Goal: Task Accomplishment & Management: Use online tool/utility

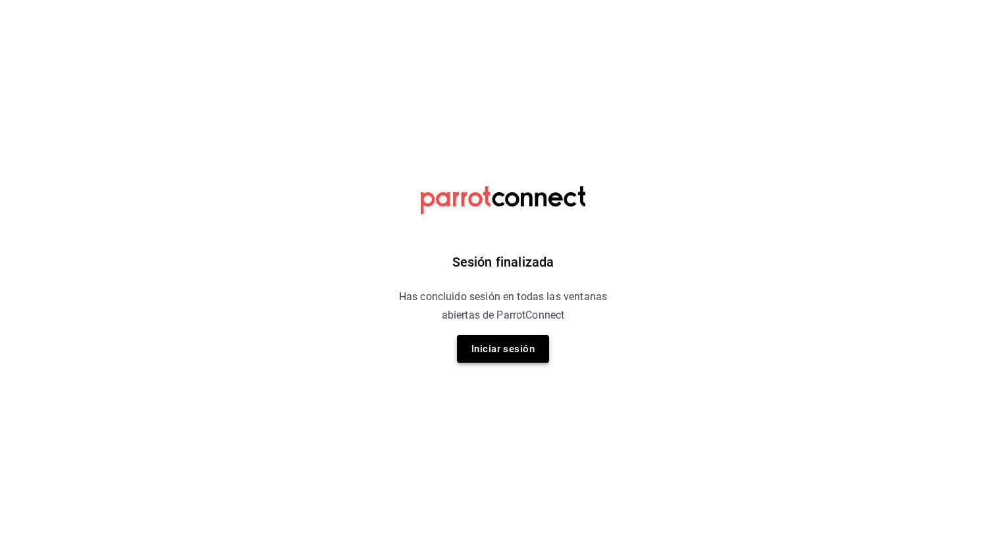
click at [492, 349] on button "Iniciar sesión" at bounding box center [503, 349] width 92 height 28
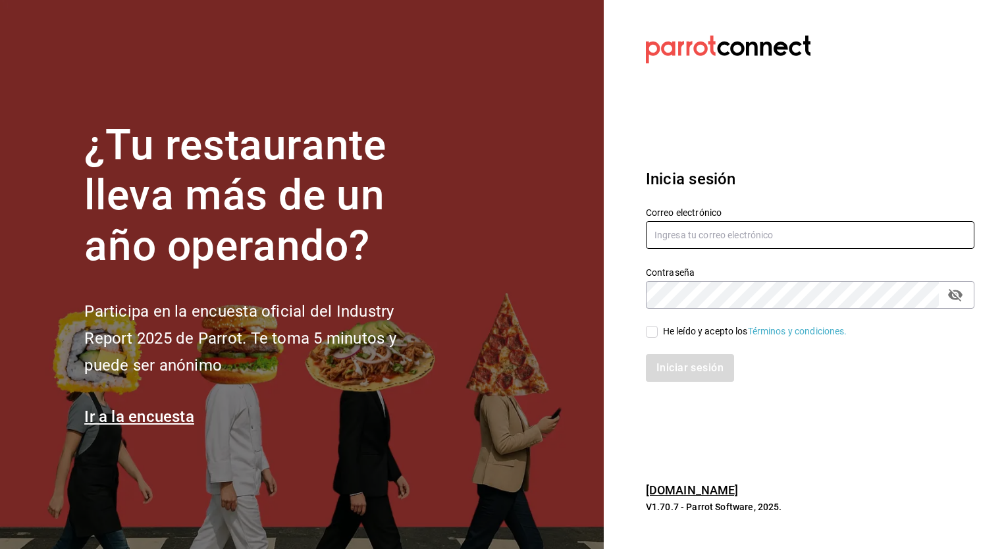
type input "[PERSON_NAME][EMAIL_ADDRESS][PERSON_NAME][DOMAIN_NAME]"
click at [652, 332] on input "He leído y acepto los Términos y condiciones." at bounding box center [652, 332] width 12 height 12
checkbox input "true"
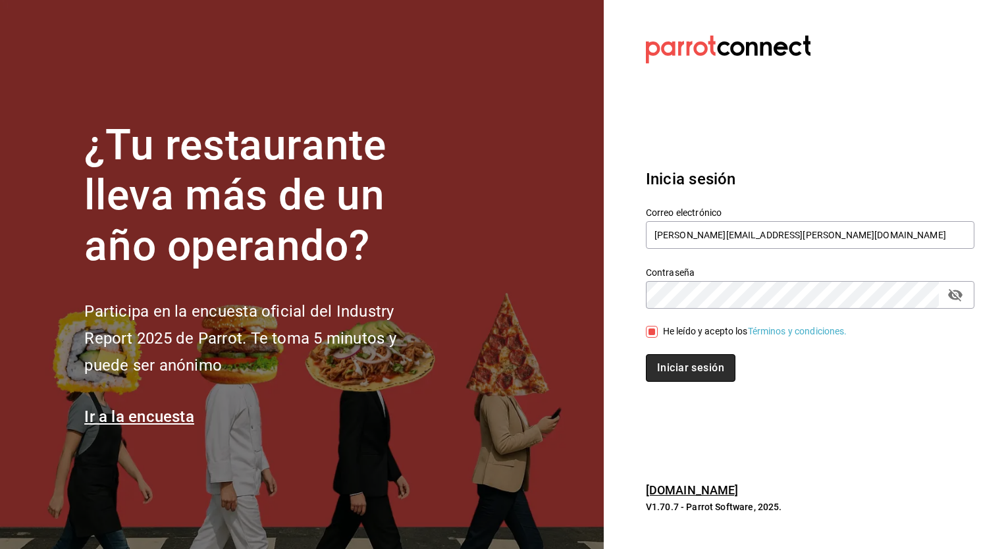
click at [669, 359] on button "Iniciar sesión" at bounding box center [691, 368] width 90 height 28
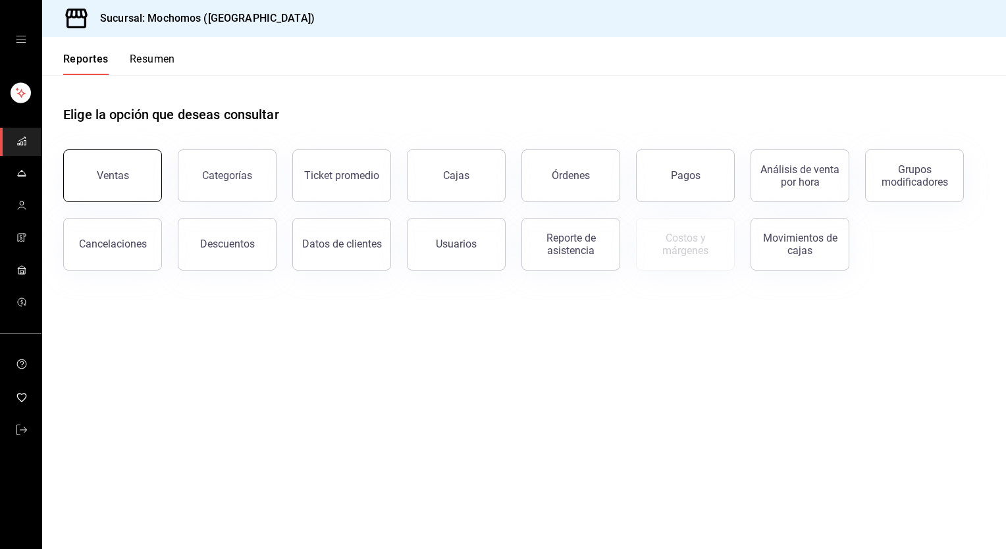
click at [98, 181] on div "Ventas" at bounding box center [113, 175] width 32 height 13
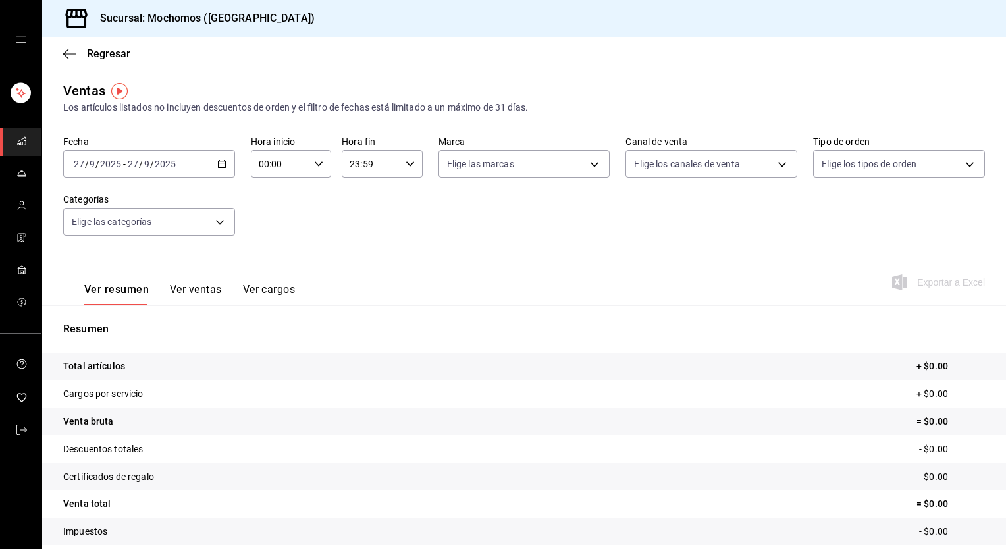
click at [224, 165] on icon "button" at bounding box center [221, 163] width 9 height 9
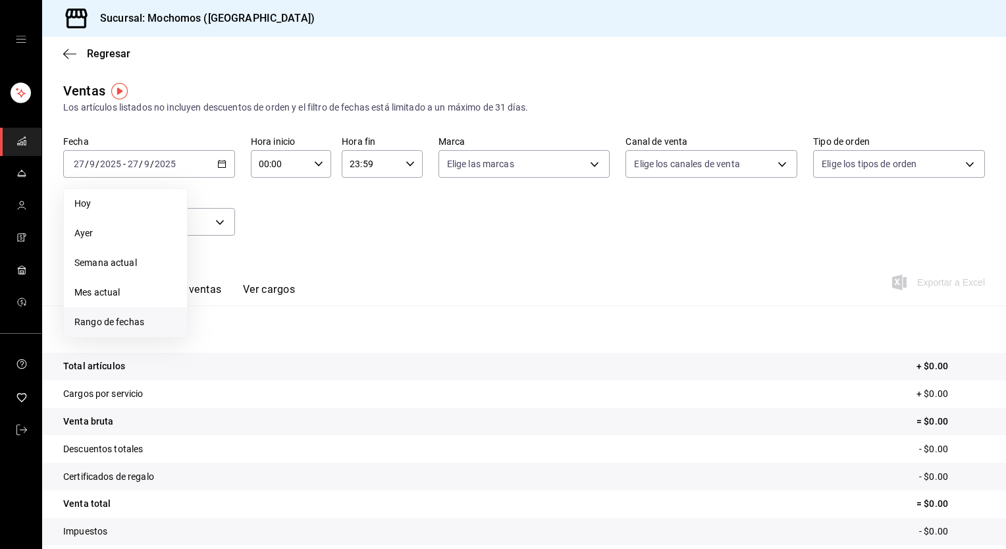
click at [133, 336] on li "Rango de fechas" at bounding box center [125, 322] width 123 height 30
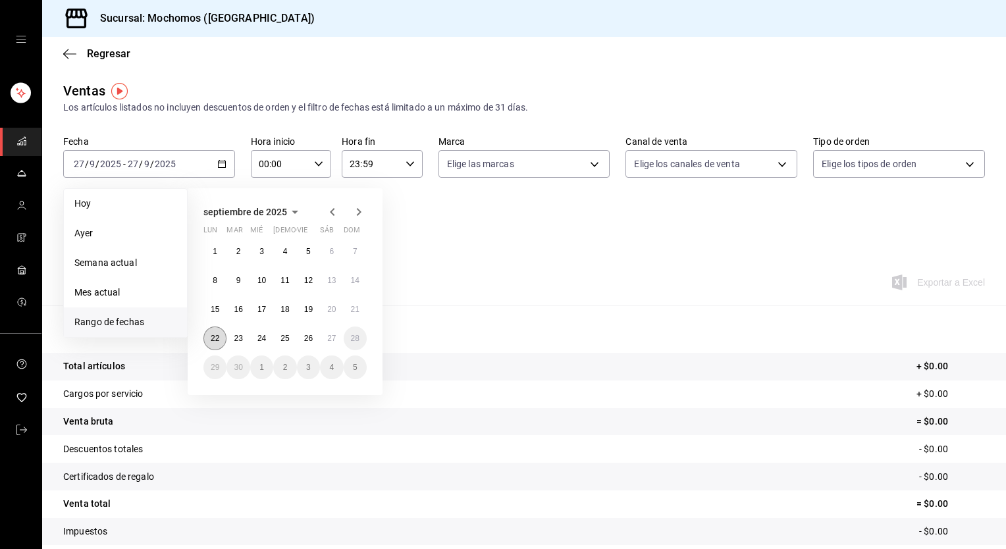
click at [213, 339] on abbr "22" at bounding box center [215, 338] width 9 height 9
click at [333, 341] on abbr "27" at bounding box center [331, 338] width 9 height 9
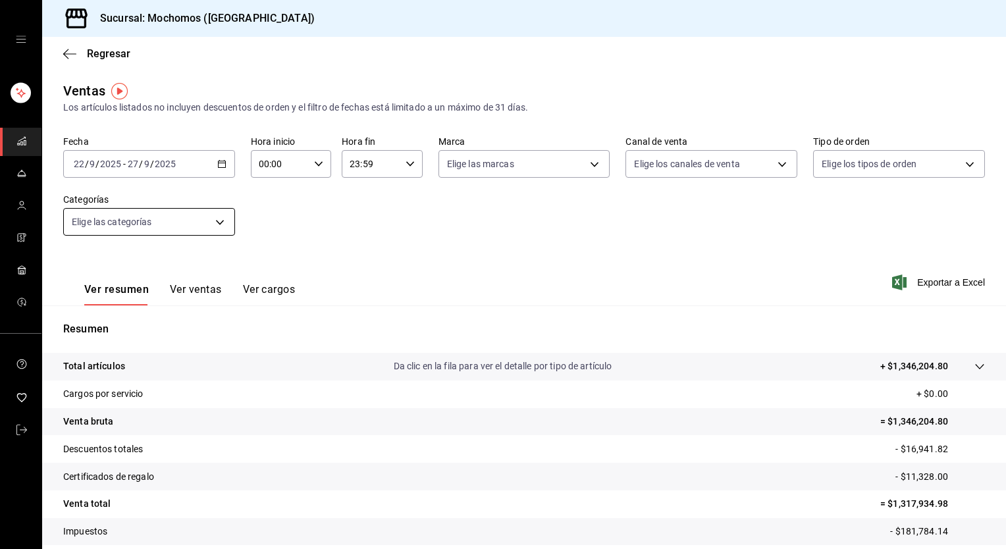
click at [220, 226] on body "Sucursal: Mochomos (Torreon) Regresar Ventas Los artículos listados no incluyen…" at bounding box center [503, 274] width 1006 height 549
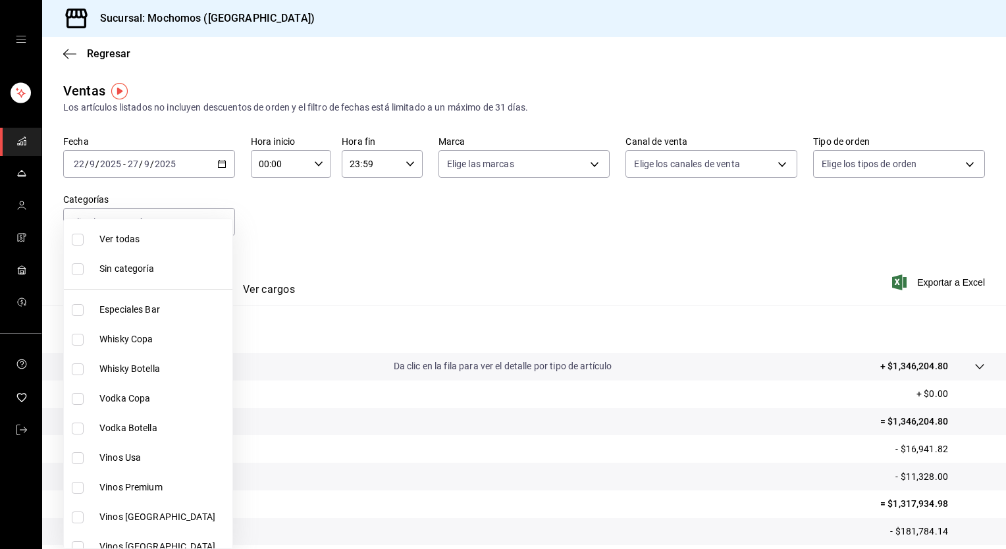
click at [179, 228] on li "Ver todas" at bounding box center [148, 239] width 168 height 30
type input "3341872a-5347-4118-8f87-61381635e763,4fab835b-5ce3-44d6-a3b1-a21d3d8a3381,4ccb8…"
checkbox input "true"
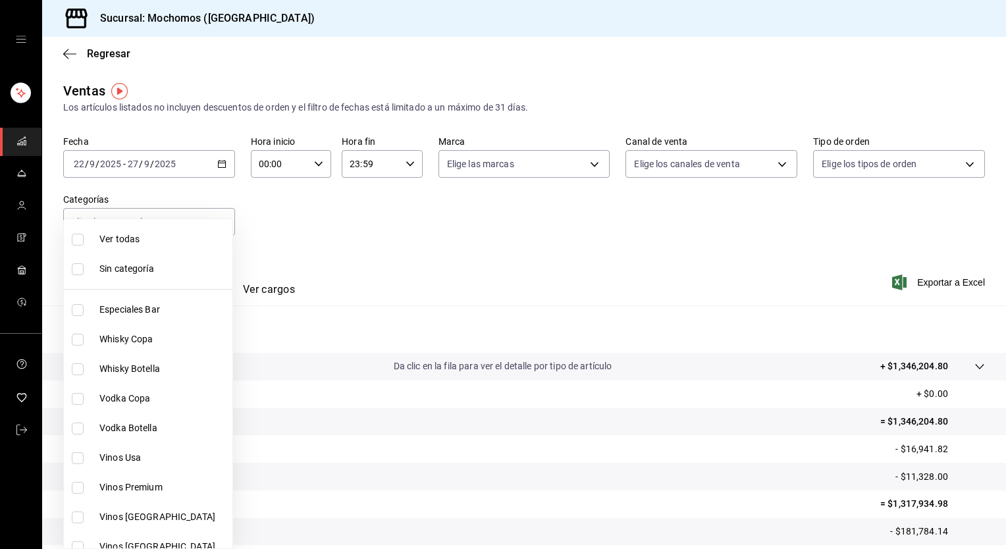
checkbox input "true"
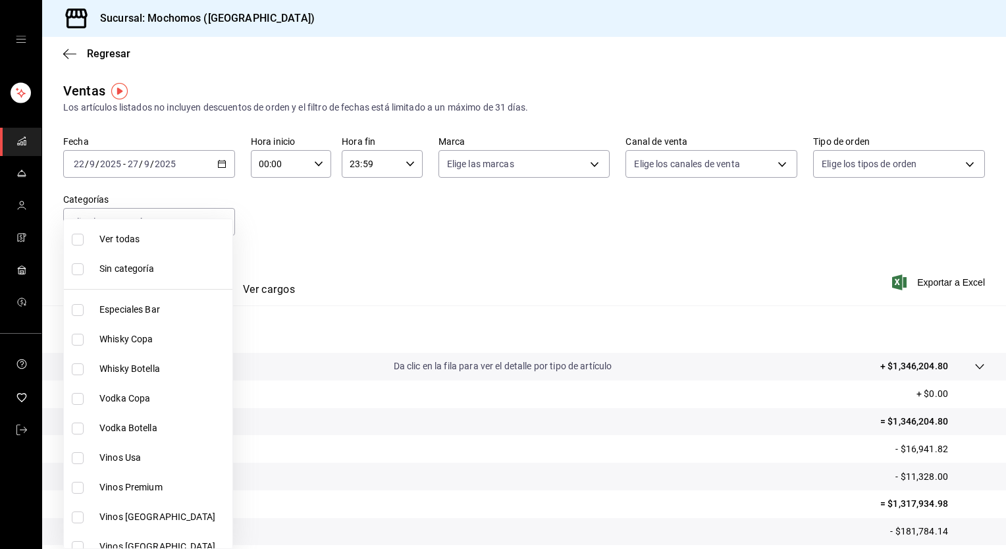
checkbox input "true"
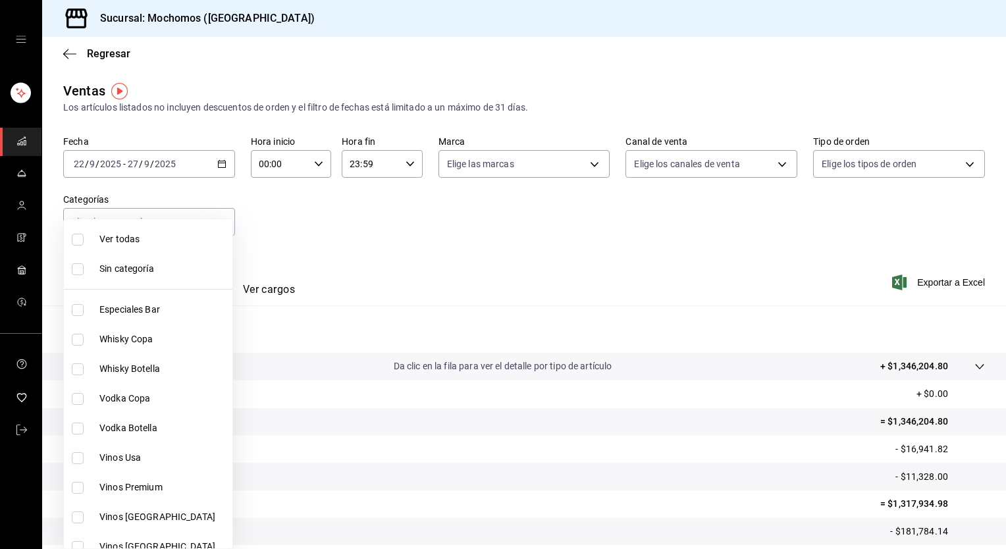
checkbox input "true"
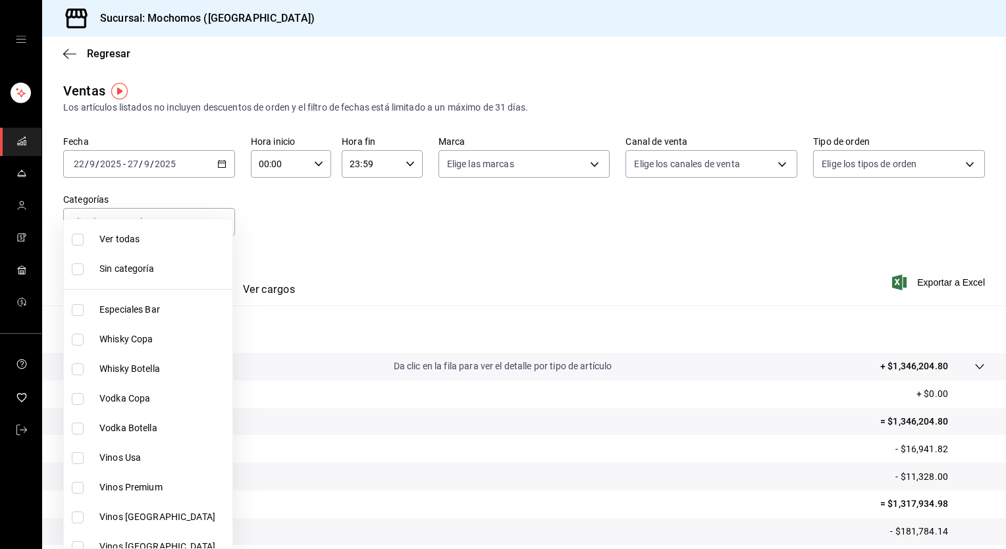
checkbox input "true"
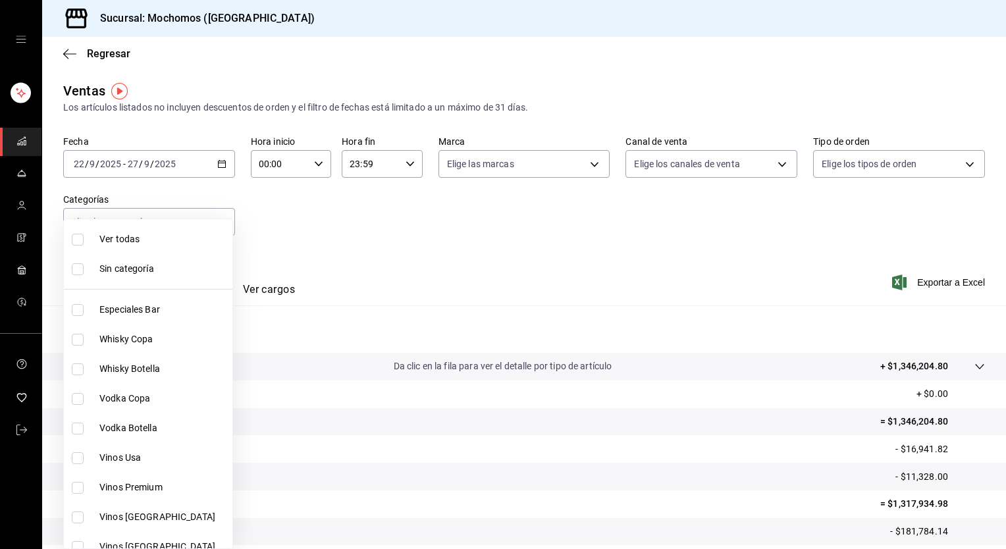
checkbox input "true"
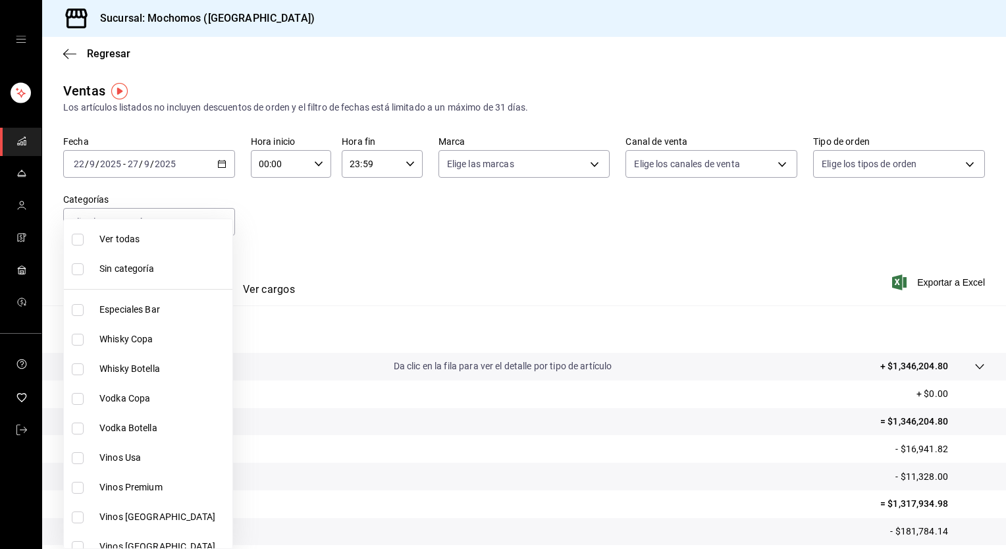
checkbox input "true"
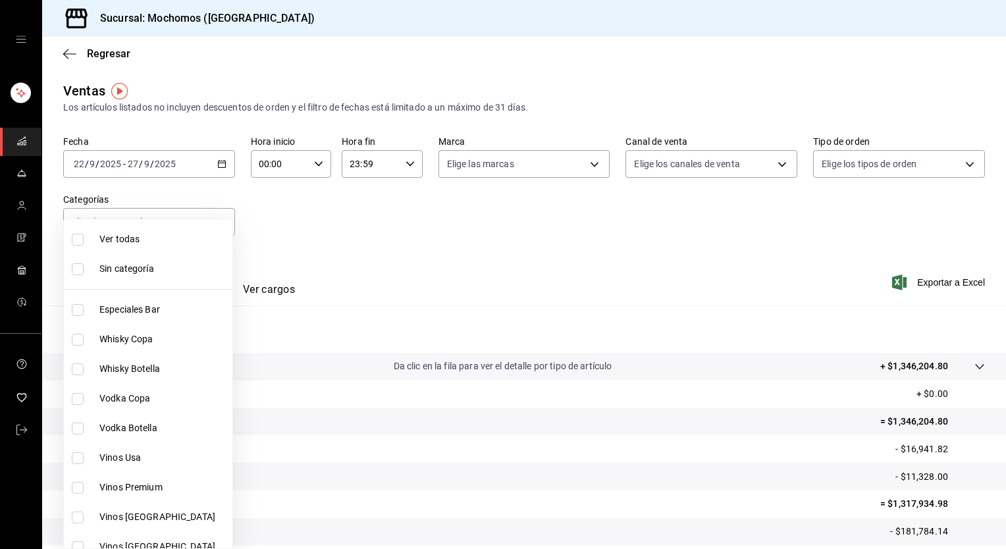
checkbox input "true"
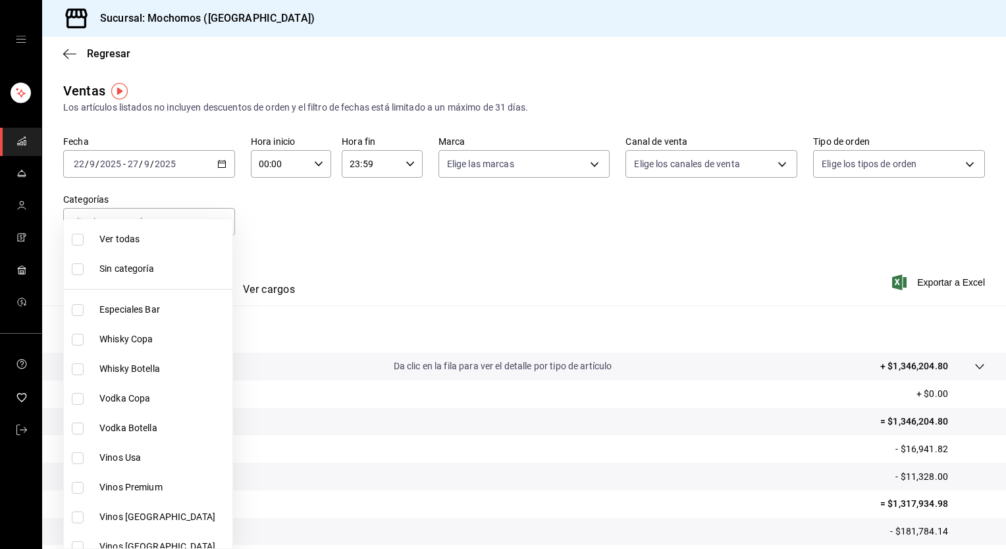
checkbox input "true"
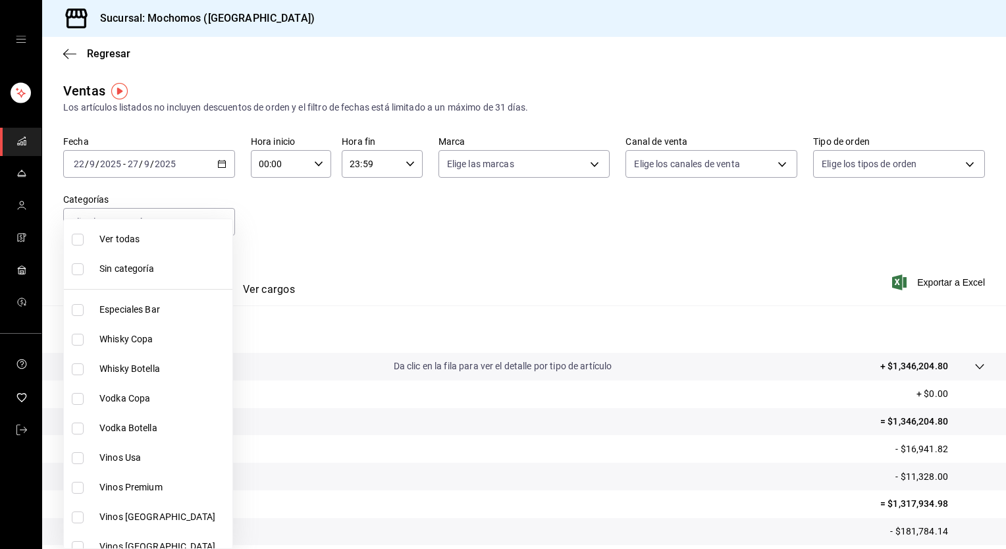
checkbox input "true"
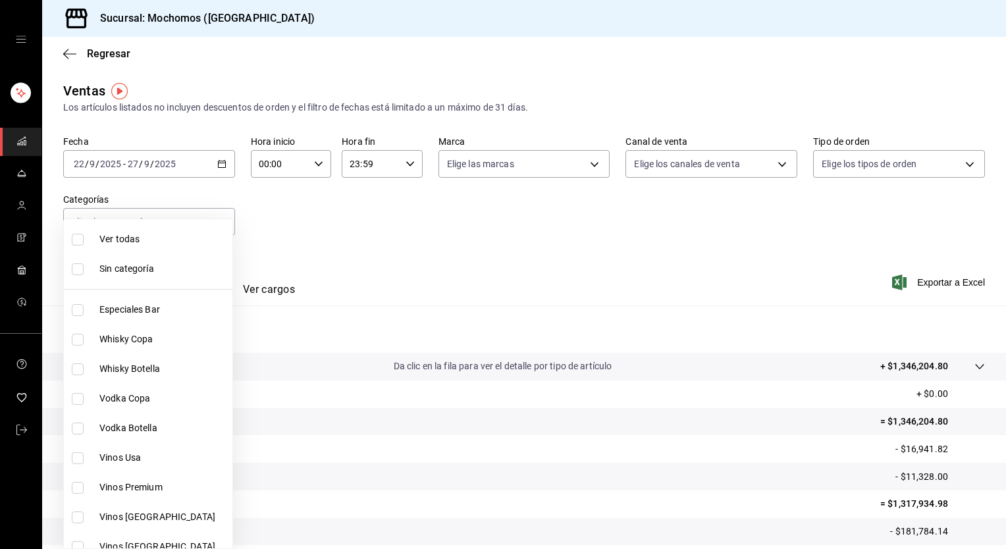
checkbox input "true"
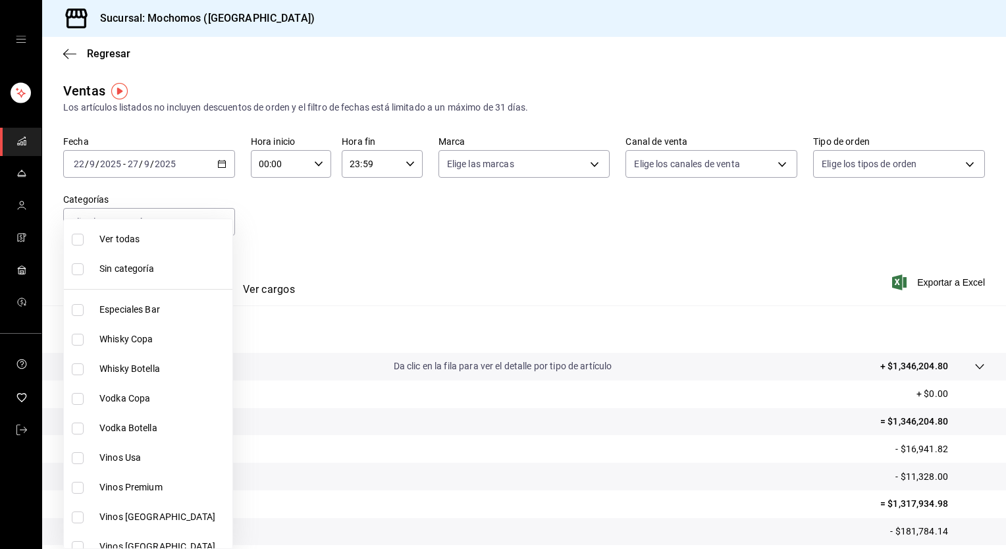
checkbox input "true"
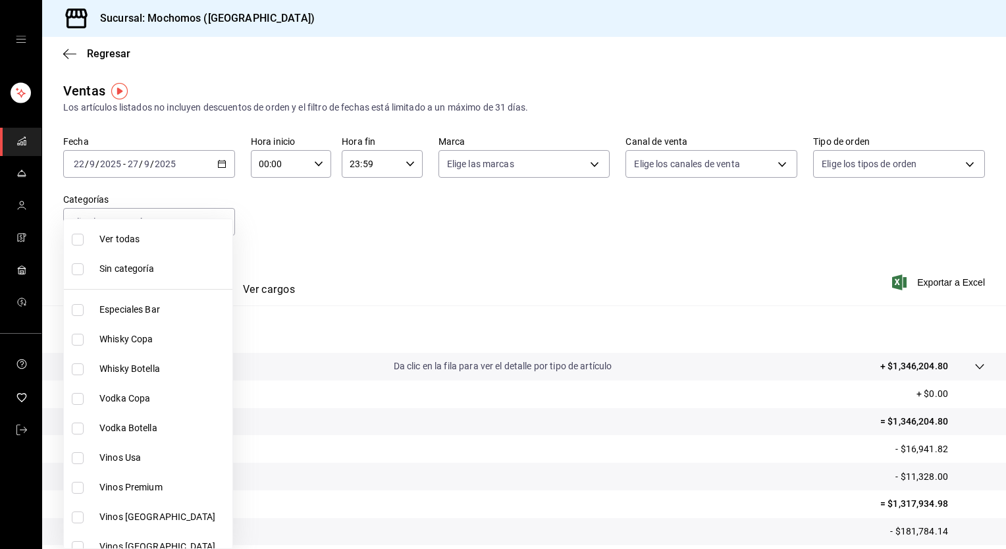
checkbox input "true"
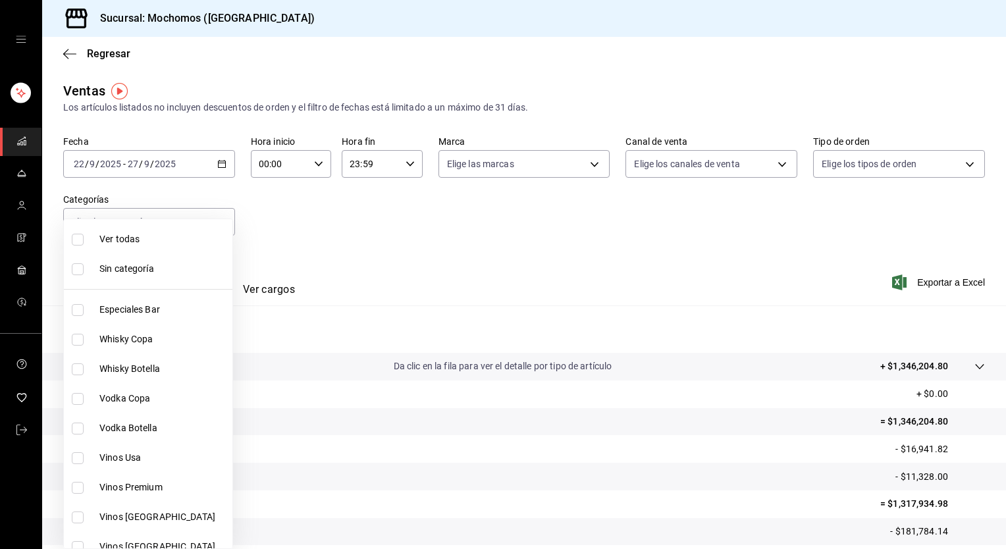
checkbox input "true"
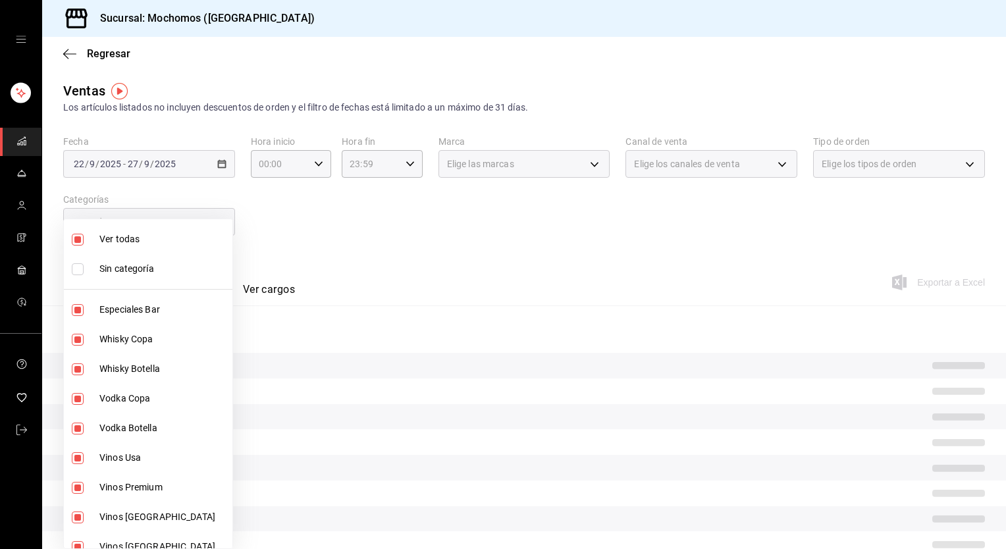
click at [392, 249] on div at bounding box center [503, 274] width 1006 height 549
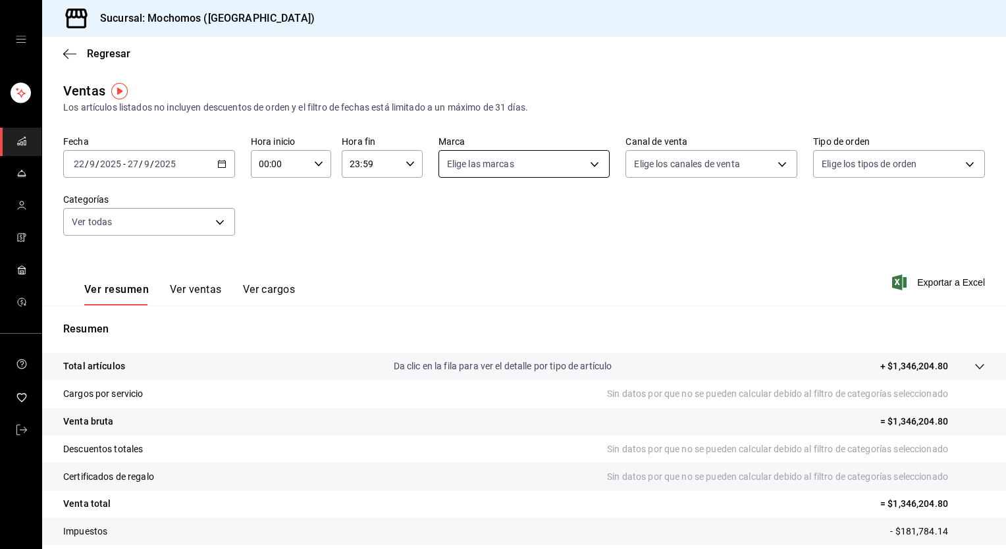
click at [485, 168] on body "Sucursal: Mochomos (Torreon) Regresar Ventas Los artículos listados no incluyen…" at bounding box center [503, 274] width 1006 height 549
click at [482, 200] on div "Ver todas" at bounding box center [477, 213] width 68 height 28
type input "c8544d00-0077-49dd-9e07-f6fffff65e49"
checkbox input "true"
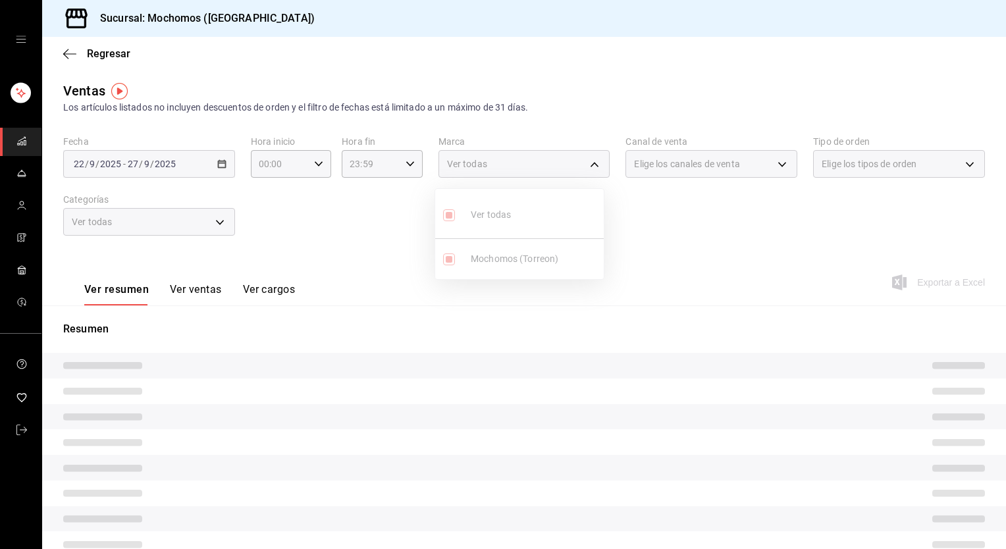
click at [669, 242] on div at bounding box center [503, 274] width 1006 height 549
click at [669, 242] on div "Fecha 2025-09-22 22 / 9 / 2025 - 2025-09-27 27 / 9 / 2025 Hora inicio 00:00 Hor…" at bounding box center [523, 194] width 921 height 116
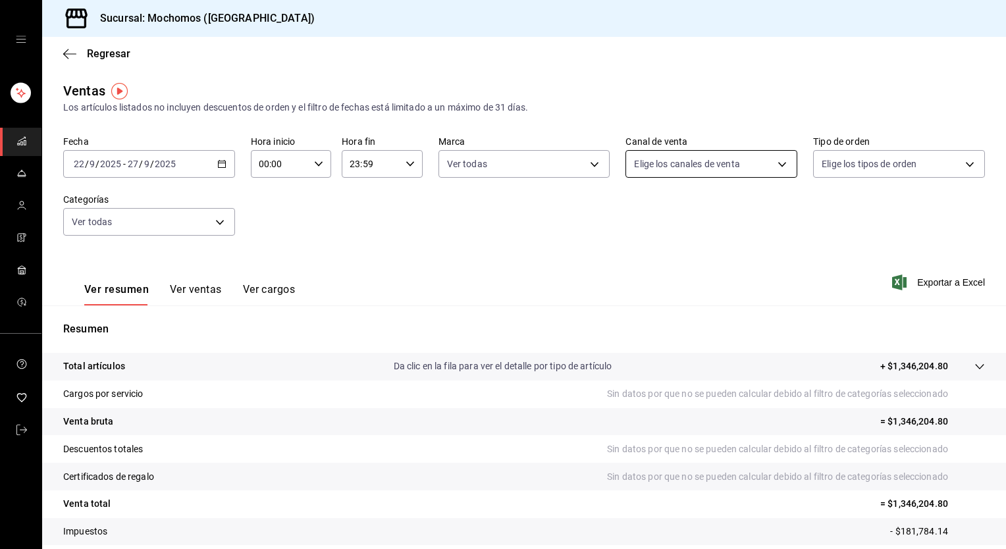
click at [696, 167] on body "Sucursal: Mochomos (Torreon) Regresar Ventas Los artículos listados no incluyen…" at bounding box center [503, 274] width 1006 height 549
click at [687, 217] on span "Ver todos" at bounding box center [676, 215] width 40 height 14
type input "PARROT,UBER_EATS,RAPPI,DIDI_FOOD,ONLINE"
checkbox input "true"
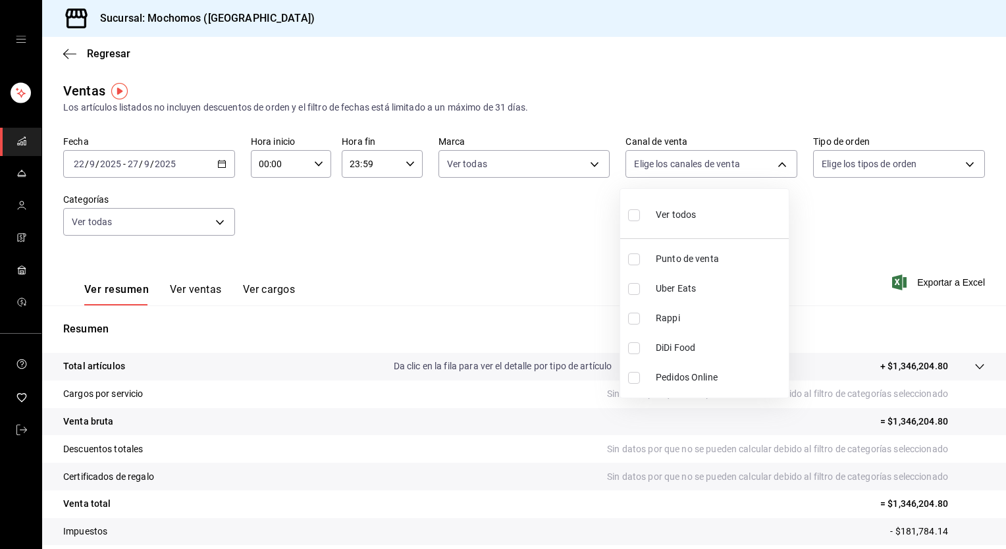
checkbox input "true"
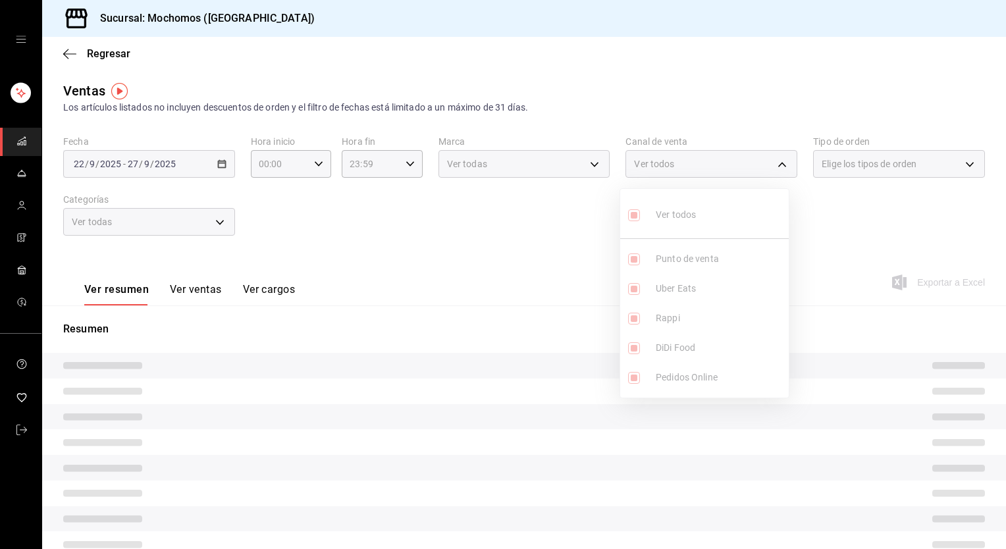
click at [878, 207] on div at bounding box center [503, 274] width 1006 height 549
click at [850, 165] on span "Elige los tipos de orden" at bounding box center [868, 163] width 95 height 13
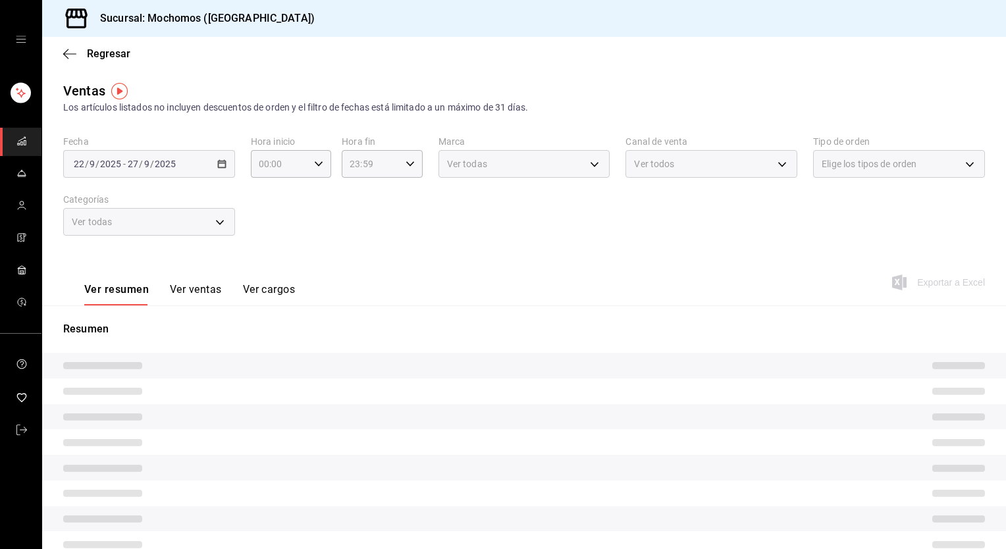
click at [850, 165] on span "Elige los tipos de orden" at bounding box center [868, 163] width 95 height 13
click at [853, 163] on span "Elige los tipos de orden" at bounding box center [868, 163] width 95 height 13
click at [697, 299] on div "Ver resumen Ver ventas Ver cargos Exportar a Excel" at bounding box center [524, 278] width 964 height 54
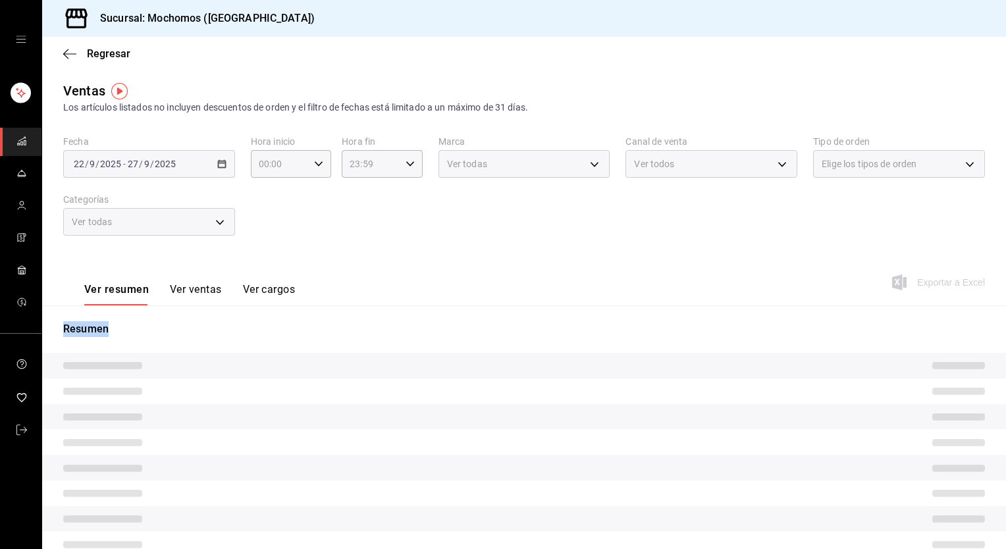
click at [697, 299] on div "Ver resumen Ver ventas Ver cargos Exportar a Excel" at bounding box center [524, 278] width 964 height 54
click at [696, 301] on div "Ver resumen Ver ventas Ver cargos Exportar a Excel" at bounding box center [524, 278] width 964 height 54
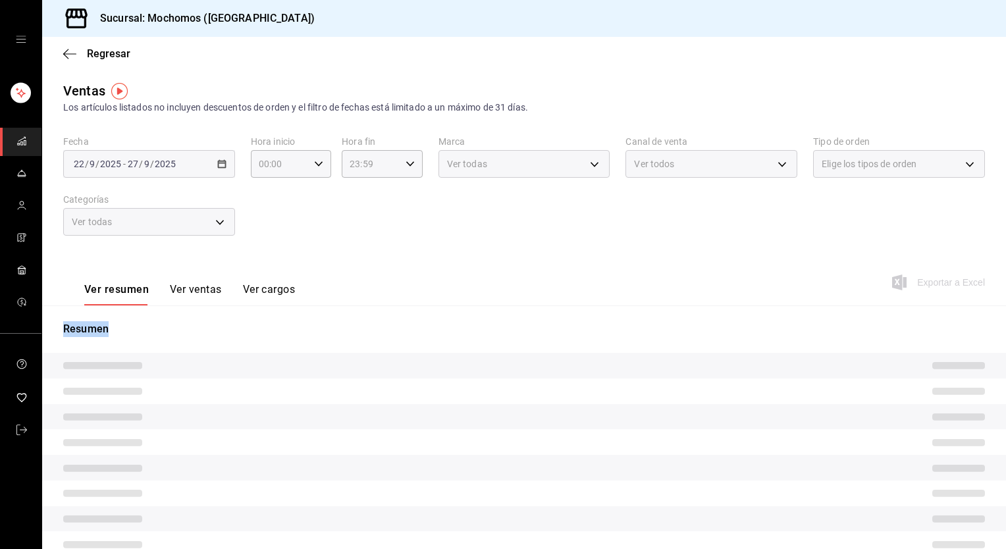
click at [696, 301] on div "Ver resumen Ver ventas Ver cargos Exportar a Excel" at bounding box center [524, 278] width 964 height 54
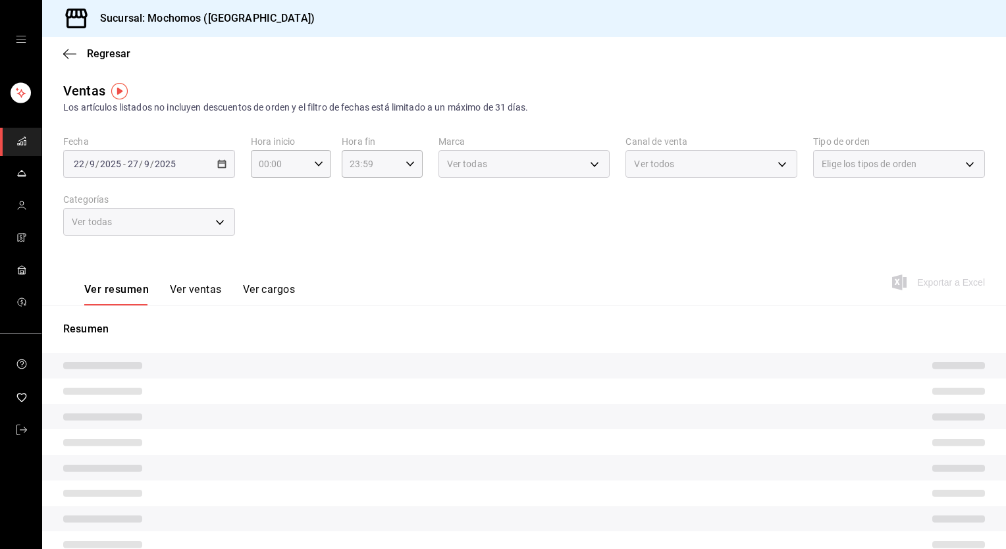
click at [696, 301] on div "Ver resumen Ver ventas Ver cargos Exportar a Excel" at bounding box center [524, 278] width 964 height 54
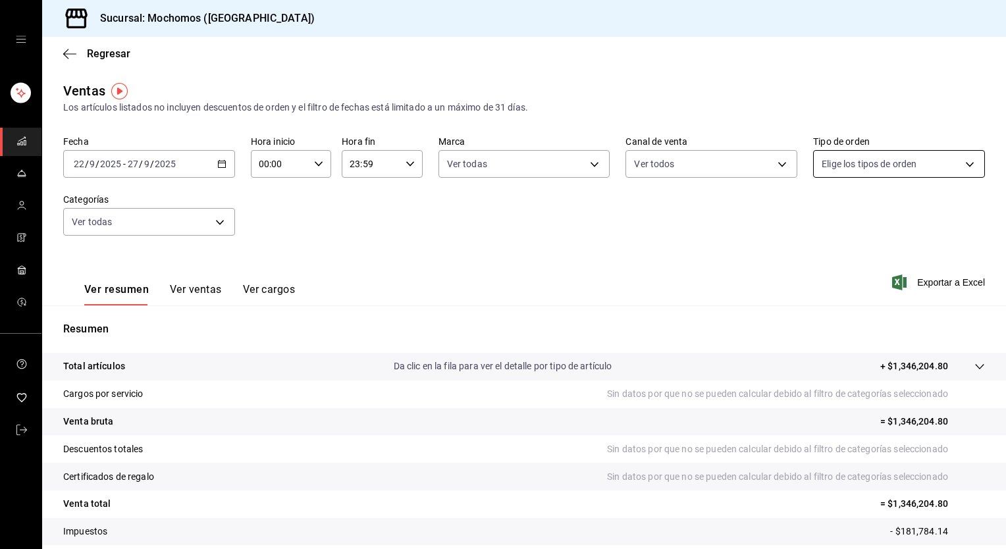
click at [877, 159] on body "Sucursal: Mochomos (Torreon) Regresar Ventas Los artículos listados no incluyen…" at bounding box center [503, 274] width 1006 height 549
click at [842, 203] on div "Ver todos" at bounding box center [847, 213] width 68 height 28
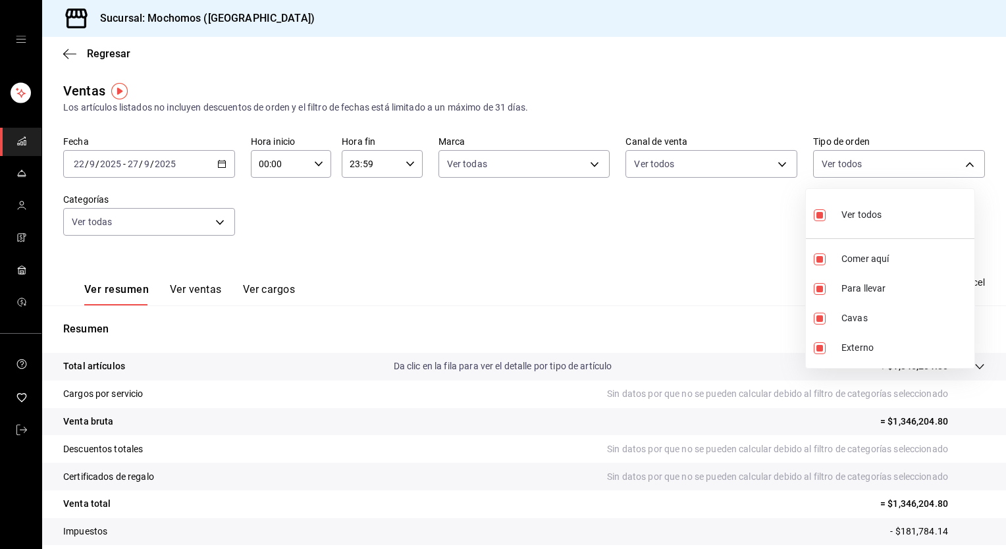
type input "98c27cb7-4c58-4a9f-b691-5d7e954b9197,21a64d44-f9f2-4bf2-a1e6-486e07a13b50,71bb9…"
checkbox input "true"
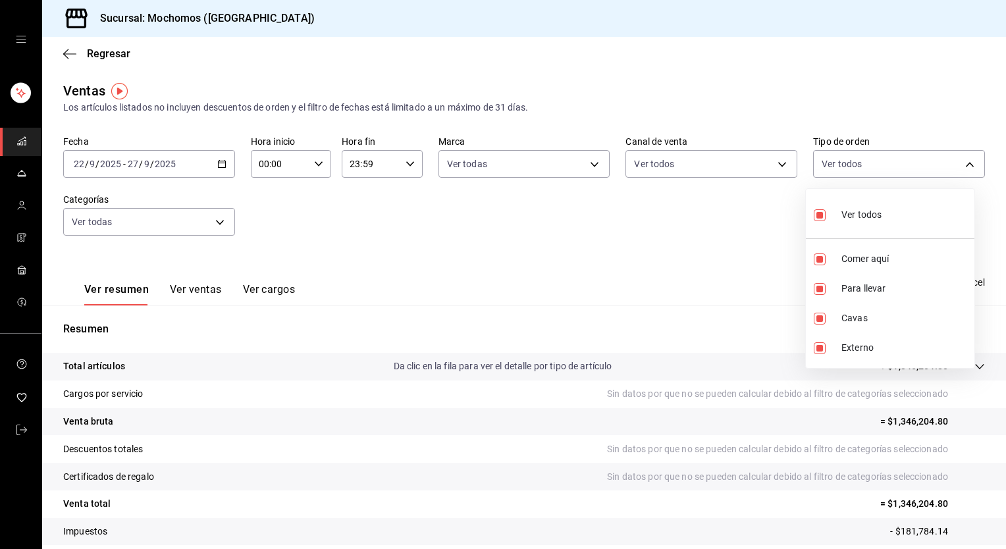
checkbox input "true"
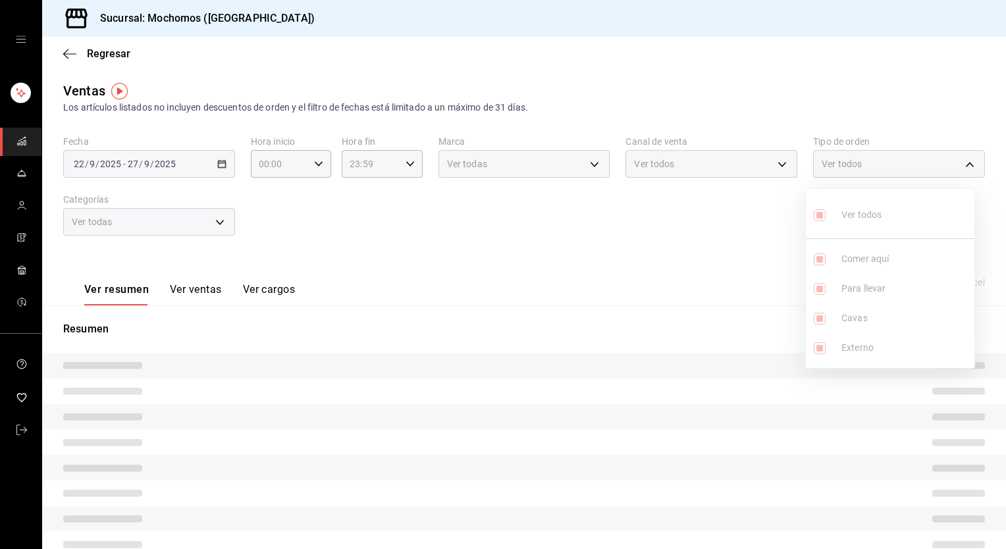
click at [610, 249] on div at bounding box center [503, 274] width 1006 height 549
drag, startPoint x: 67, startPoint y: 377, endPoint x: 97, endPoint y: 330, distance: 55.7
click at [97, 330] on div "Resumen" at bounding box center [524, 459] width 964 height 277
click at [383, 240] on div "Fecha 2025-09-22 22 / 9 / 2025 - 2025-09-27 27 / 9 / 2025 Hora inicio 00:00 Hor…" at bounding box center [523, 194] width 921 height 116
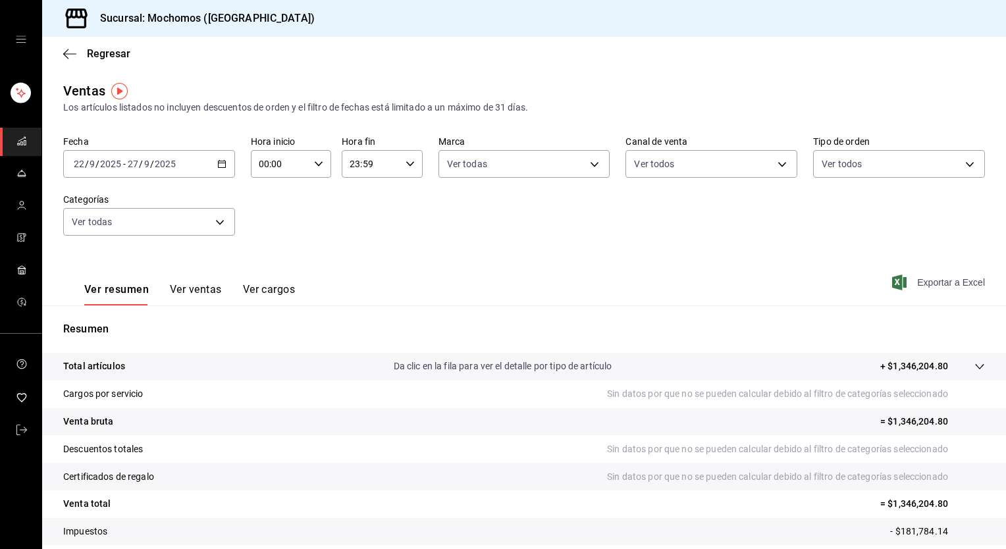
click at [900, 275] on span "Exportar a Excel" at bounding box center [939, 282] width 90 height 16
